Goal: Task Accomplishment & Management: Use online tool/utility

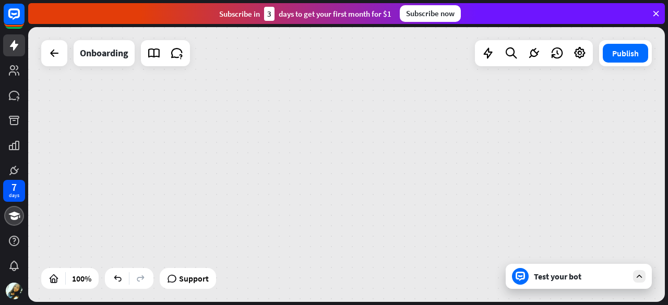
click at [653, 13] on icon at bounding box center [655, 13] width 9 height 9
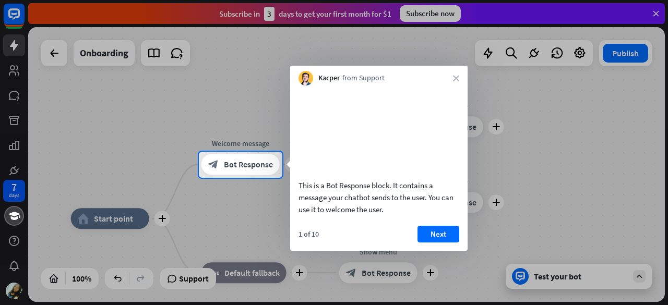
click at [124, 170] on div at bounding box center [99, 165] width 199 height 26
click at [580, 164] on div at bounding box center [475, 165] width 386 height 26
click at [453, 81] on icon "close" at bounding box center [456, 78] width 6 height 6
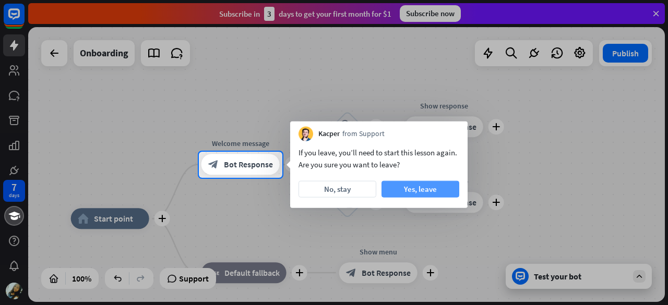
click at [408, 187] on button "Yes, leave" at bounding box center [420, 189] width 78 height 17
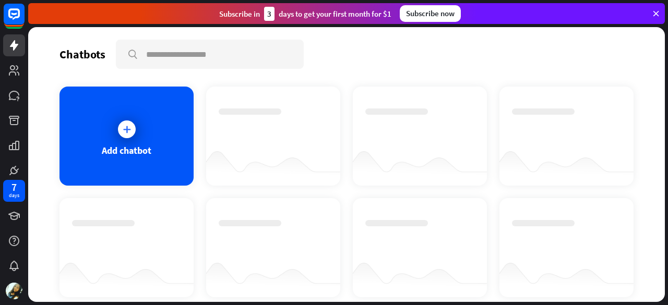
click at [409, 187] on div "Add chatbot" at bounding box center [346, 192] width 574 height 211
click at [127, 112] on div "Add chatbot" at bounding box center [126, 136] width 134 height 99
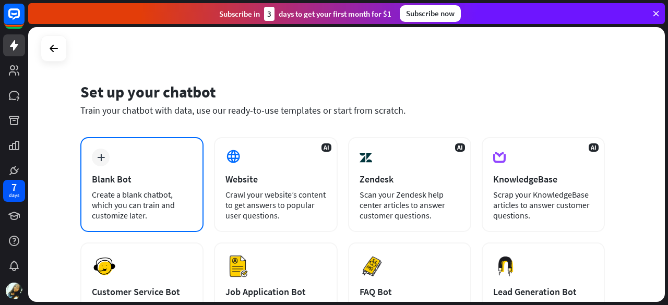
click at [144, 169] on div "plus Blank Bot Create a blank chatbot, which you can train and customize later." at bounding box center [141, 184] width 123 height 95
